Goal: Information Seeking & Learning: Find specific page/section

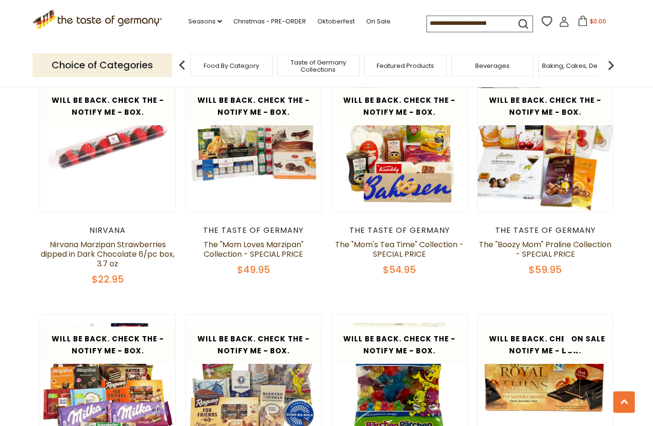
scroll to position [747, 0]
click at [161, 65] on span "Taste of Germany Collections" at bounding box center [122, 66] width 77 height 14
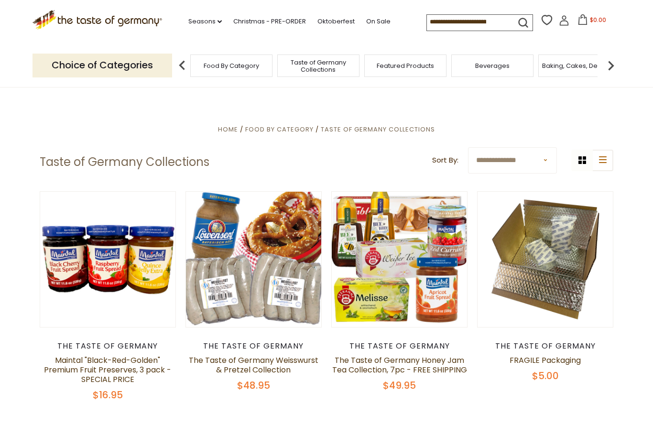
click at [99, 71] on p "Choice of Categories" at bounding box center [103, 65] width 140 height 23
click at [70, 63] on p "Choice of Categories" at bounding box center [103, 65] width 140 height 23
click at [614, 64] on img at bounding box center [611, 65] width 19 height 19
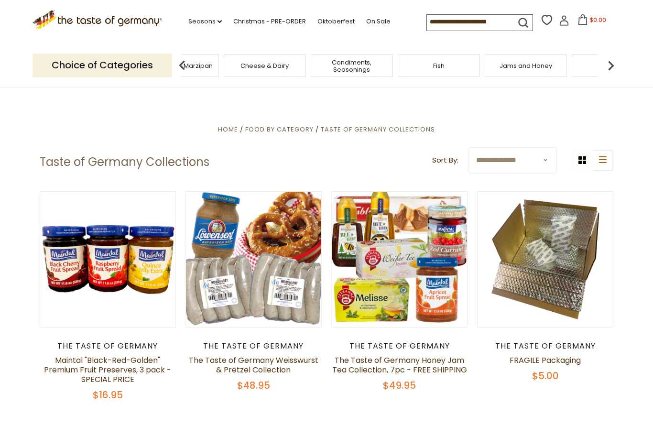
click at [256, 59] on div "Kosher" at bounding box center [297, 66] width 82 height 22
click at [162, 63] on div "Kosher" at bounding box center [120, 66] width 82 height 22
click at [427, 18] on input at bounding box center [467, 21] width 81 height 13
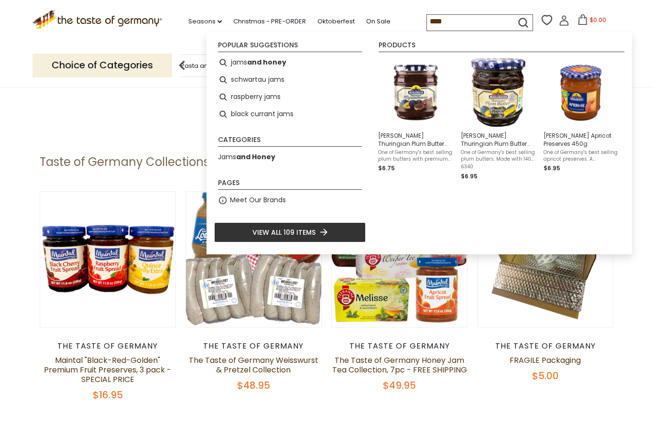
click at [251, 70] on li "jams and honey" at bounding box center [290, 62] width 152 height 17
type input "**********"
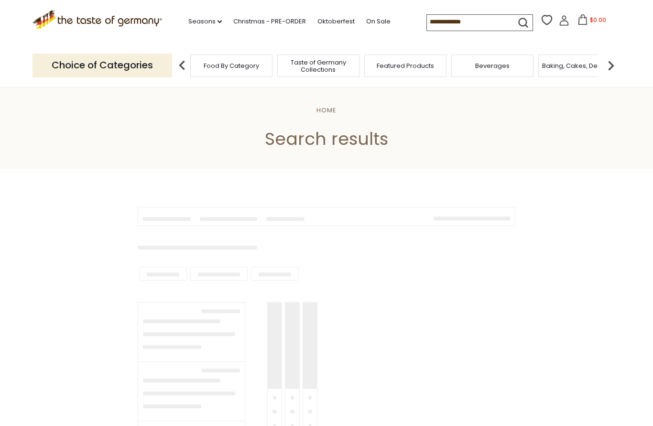
type input "**********"
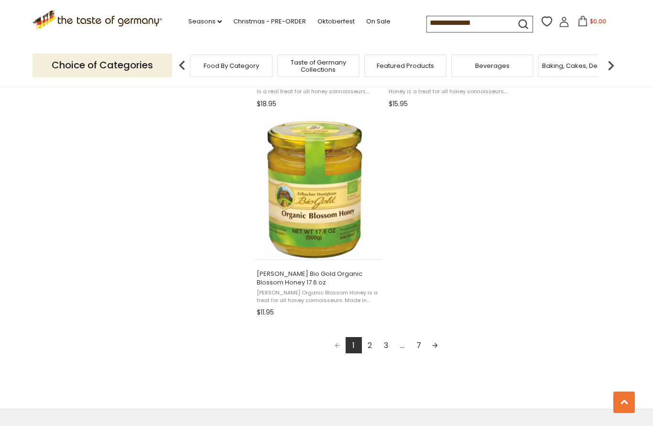
scroll to position [1608, 0]
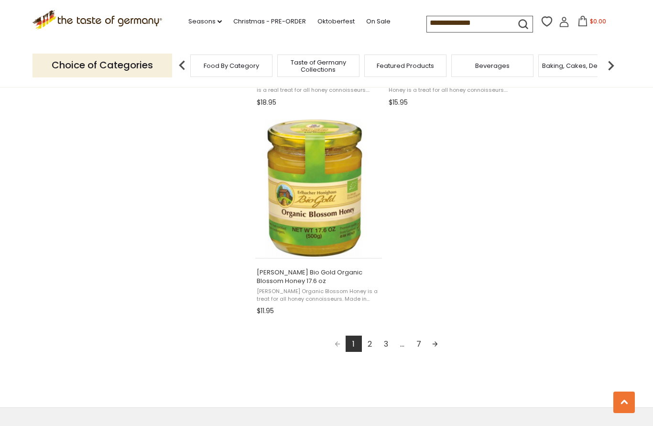
click at [364, 343] on link "2" at bounding box center [370, 344] width 16 height 16
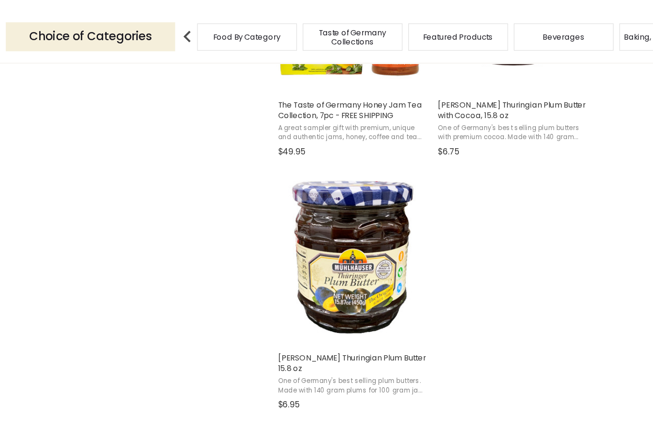
scroll to position [1555, 0]
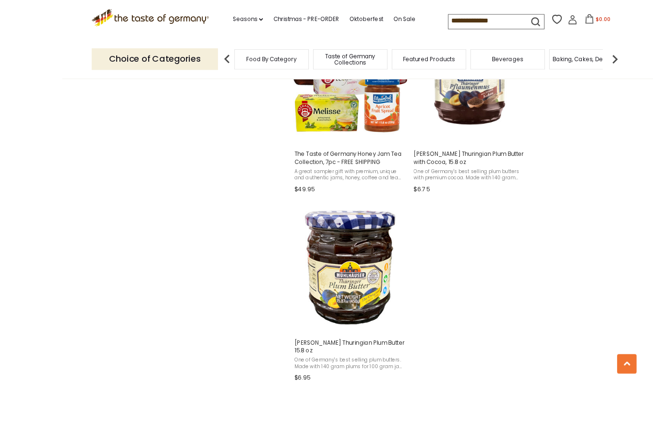
scroll to position [1497, 0]
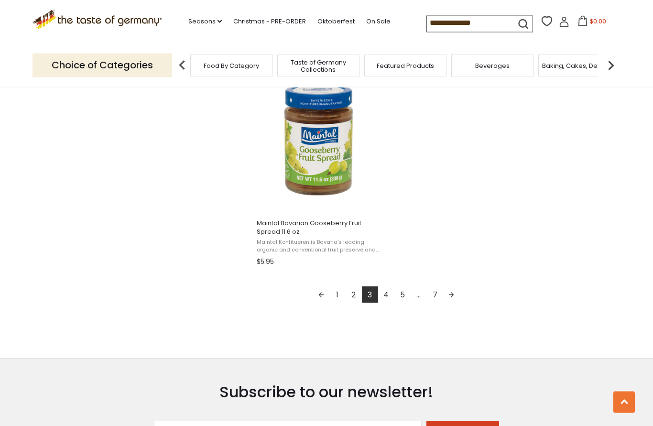
scroll to position [1681, 0]
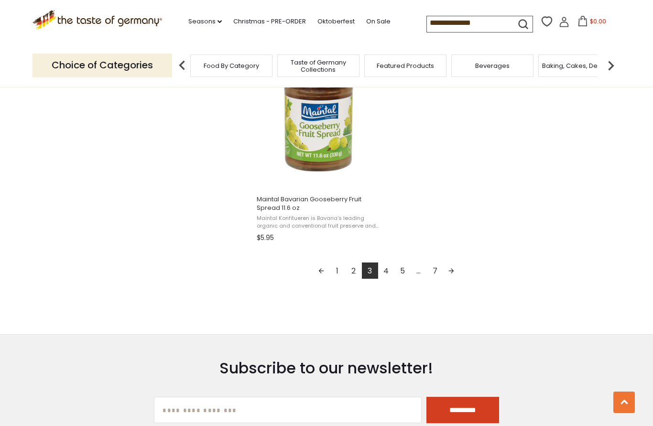
click at [383, 263] on link "4" at bounding box center [386, 271] width 16 height 16
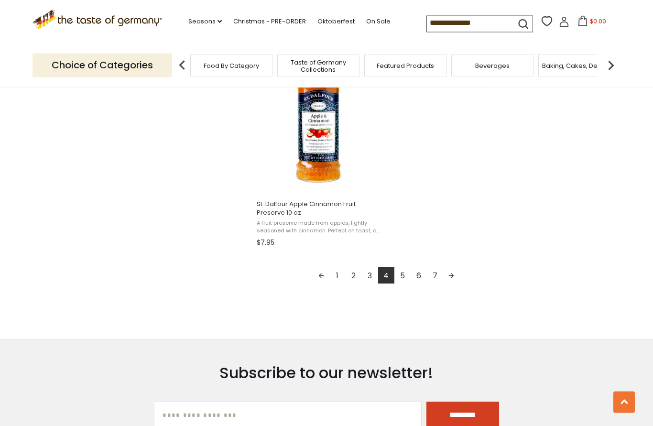
scroll to position [1668, 0]
click at [399, 267] on link "5" at bounding box center [403, 275] width 16 height 16
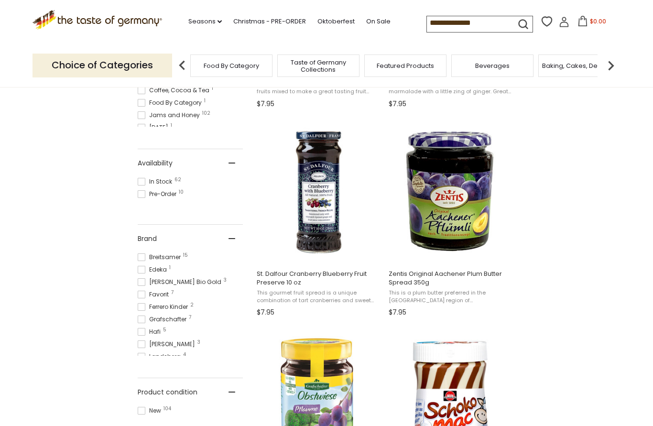
scroll to position [362, 0]
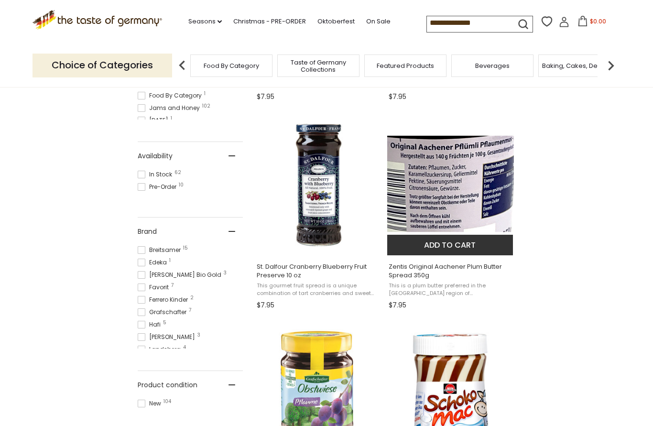
click at [437, 270] on span "Zentis Original Aachener Plum Butter Spread 350g" at bounding box center [451, 271] width 124 height 17
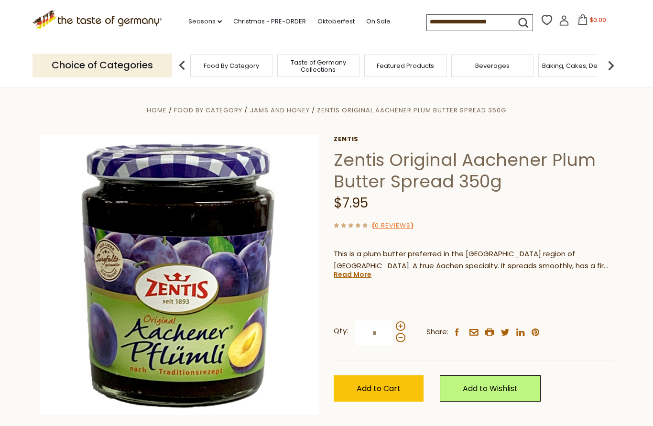
click at [340, 162] on h1 "Zentis Original Aachener Plum Butter Spread 350g" at bounding box center [474, 170] width 280 height 43
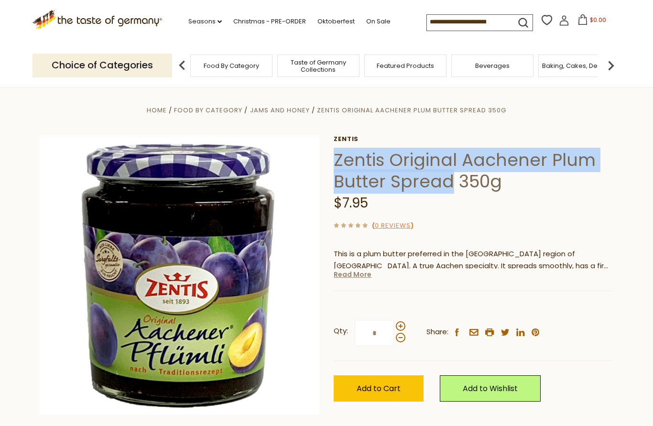
click at [347, 275] on link "Read More" at bounding box center [353, 275] width 38 height 10
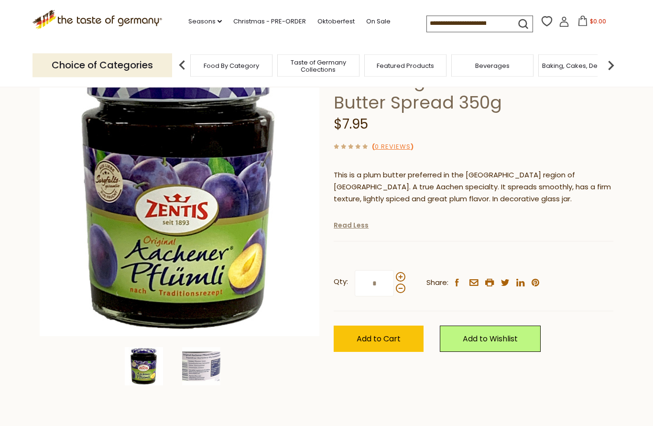
scroll to position [79, 0]
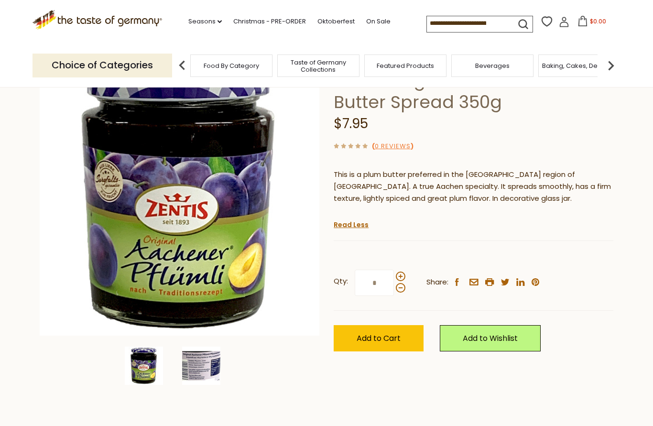
click at [187, 380] on img at bounding box center [201, 366] width 38 height 38
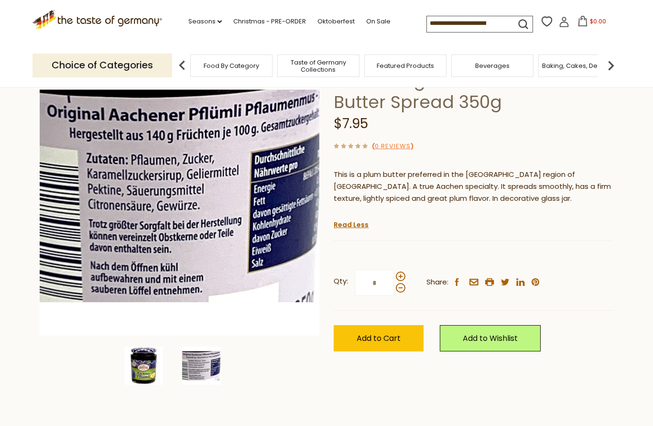
click at [161, 364] on img at bounding box center [144, 366] width 38 height 38
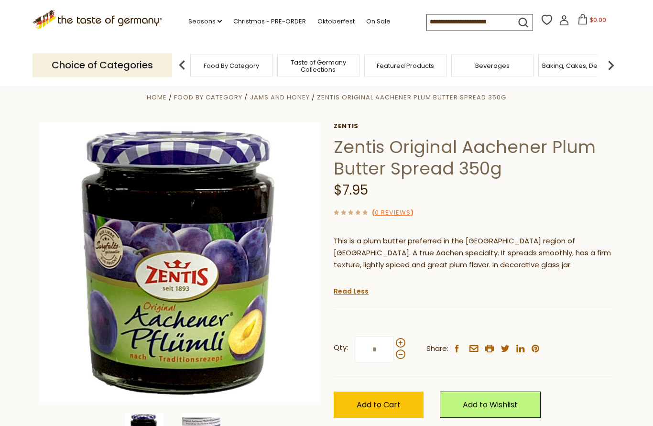
scroll to position [0, 0]
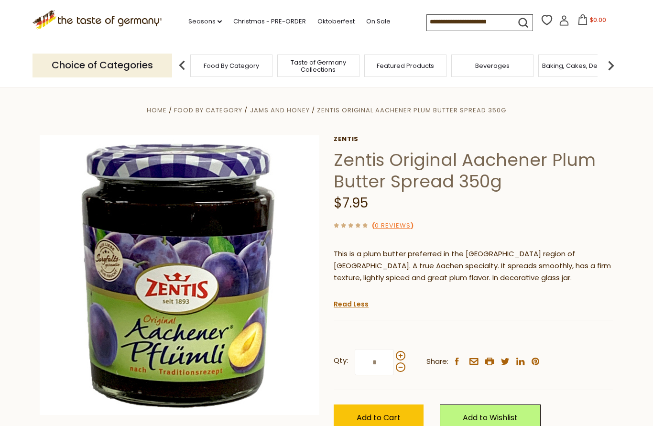
click at [572, 2] on div ".st0{fill:#EDD300;} .st1{fill:#D33E21;} .st0{fill:#EDD300;} .st1{fill:#D33E21;}…" at bounding box center [327, 22] width 588 height 44
